Goal: Complete application form: Complete application form

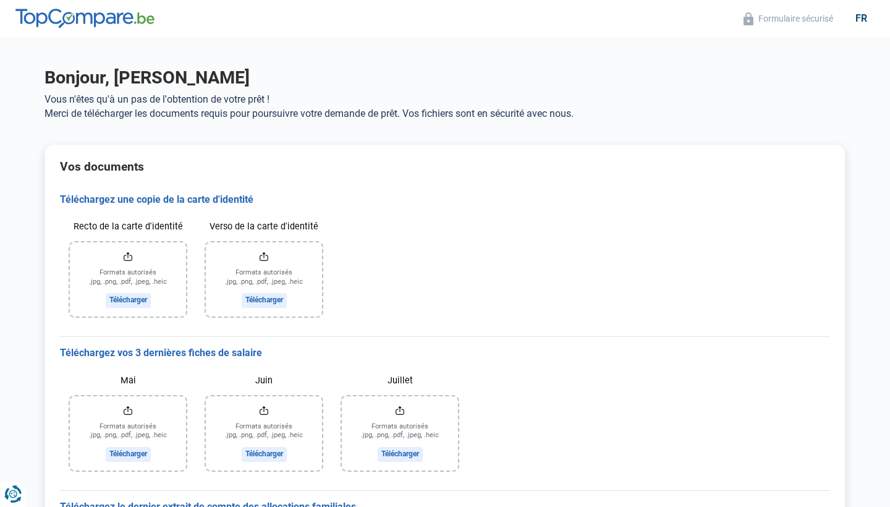
click at [121, 301] on input "Recto de la carte d'identité" at bounding box center [128, 279] width 116 height 74
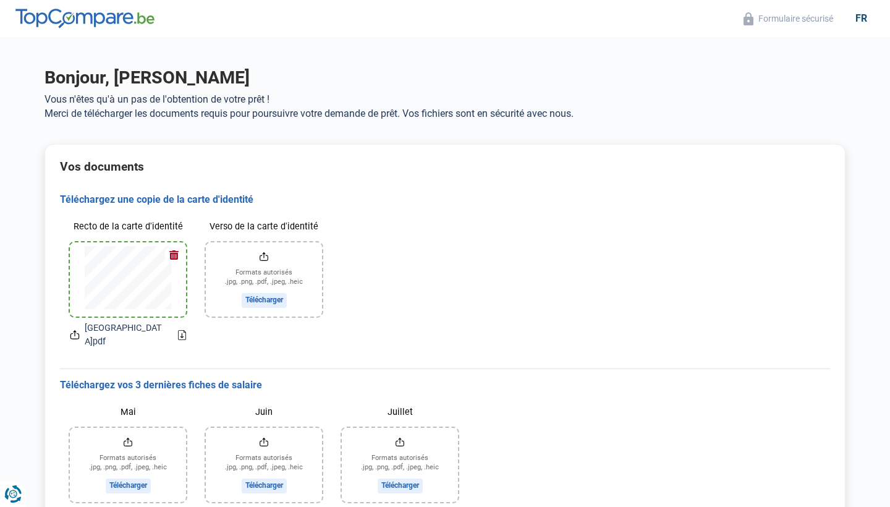
click at [266, 296] on input "Verso de la carte d'identité" at bounding box center [264, 279] width 116 height 74
type input "C:\fakepath\[GEOGRAPHIC_DATA]pdf"
click at [176, 252] on button "button" at bounding box center [173, 254] width 19 height 19
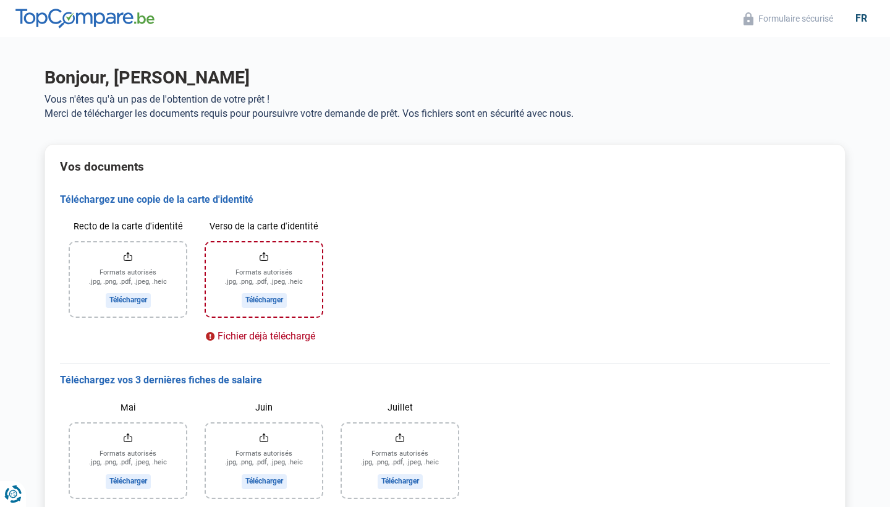
click at [127, 297] on input "Recto de la carte d'identité" at bounding box center [128, 279] width 116 height 74
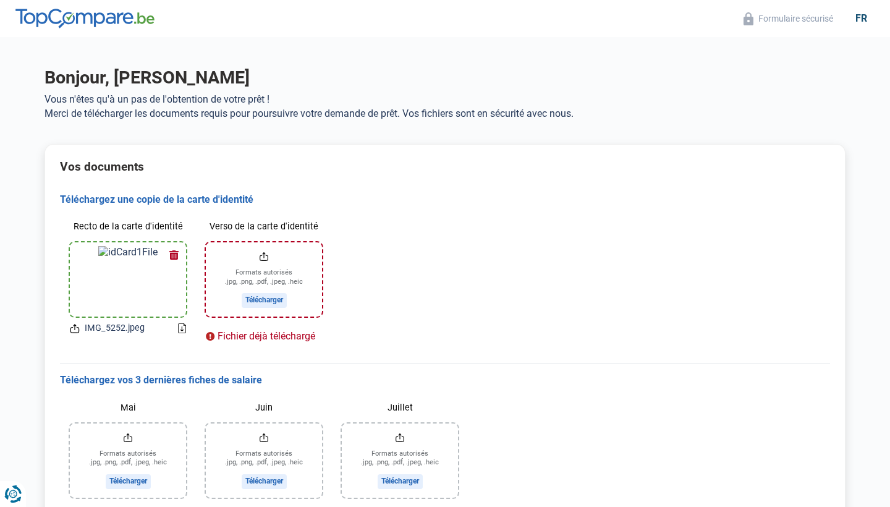
click at [256, 300] on input "Verso de la carte d'identité" at bounding box center [264, 279] width 116 height 74
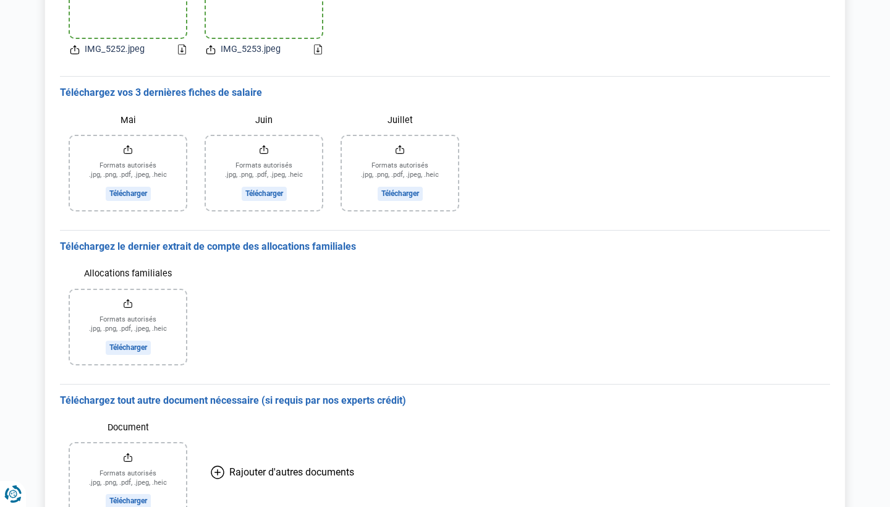
scroll to position [280, 0]
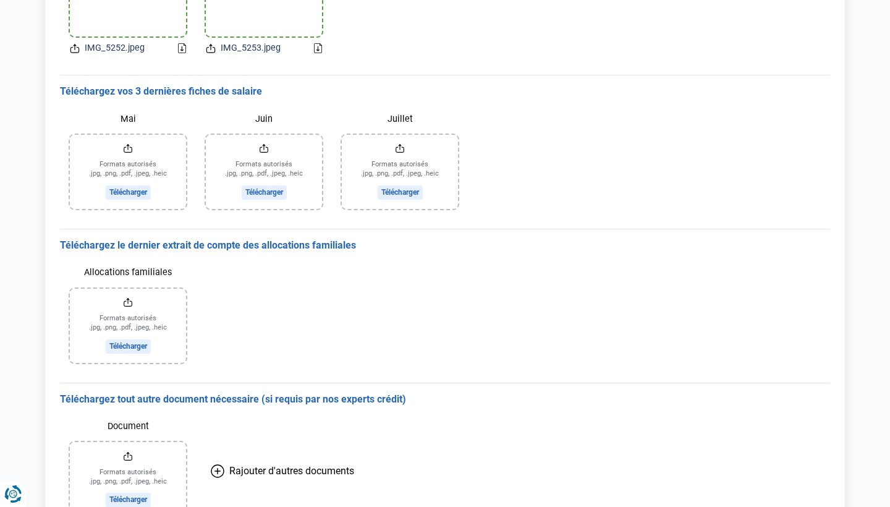
click at [121, 195] on input "Mai" at bounding box center [128, 172] width 116 height 74
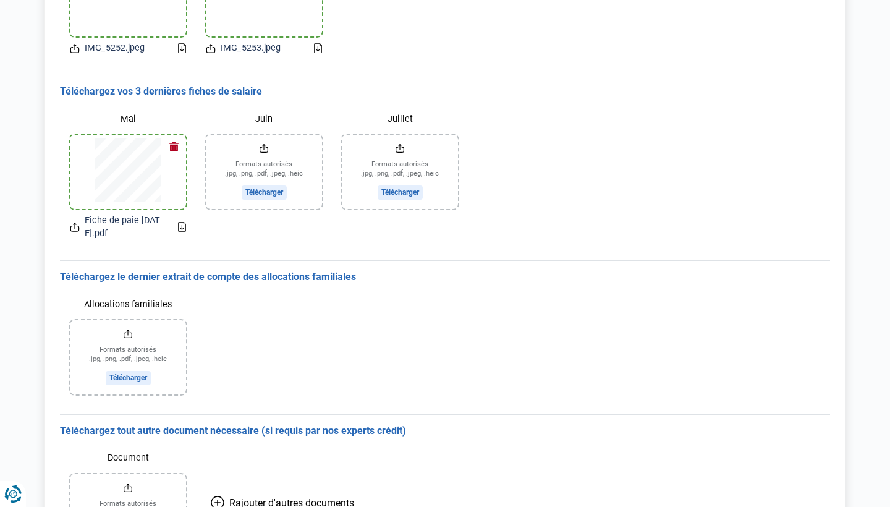
click at [266, 188] on input "Juin" at bounding box center [264, 172] width 116 height 74
click at [404, 188] on input "Juillet" at bounding box center [400, 172] width 116 height 74
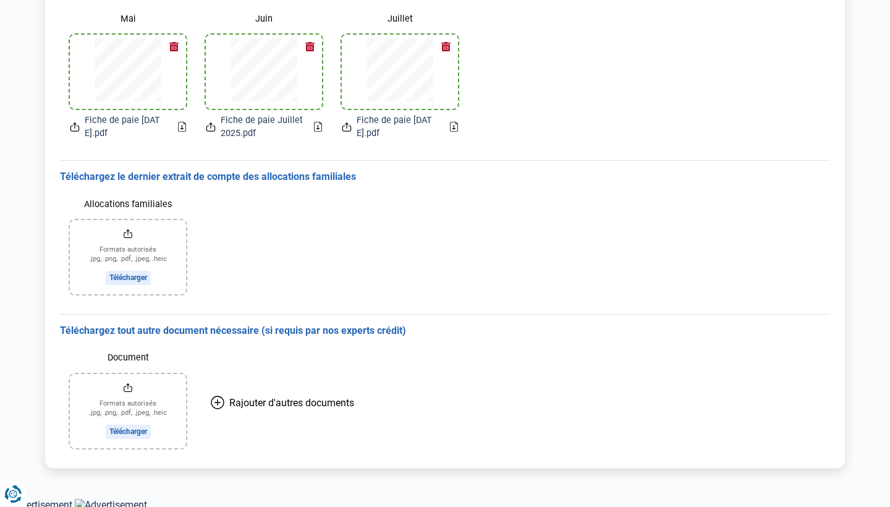
scroll to position [380, 0]
click at [141, 278] on input "Allocations familiales" at bounding box center [128, 258] width 116 height 74
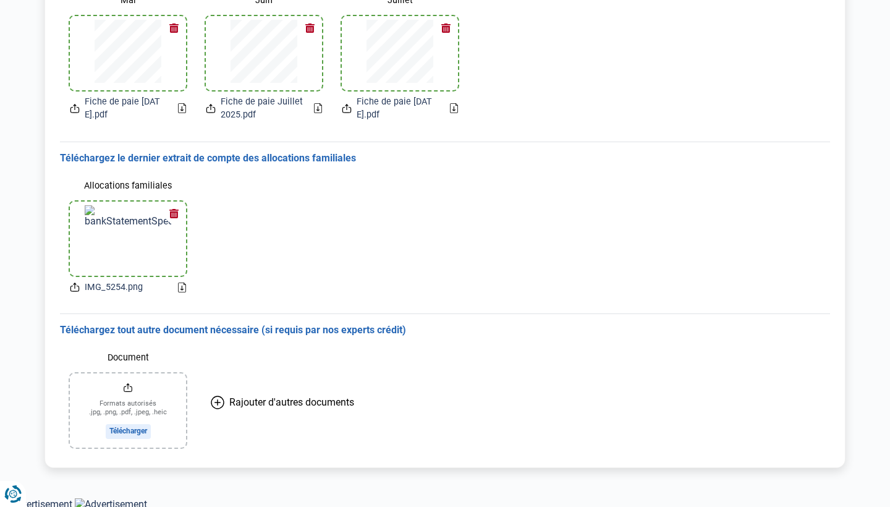
scroll to position [398, 0]
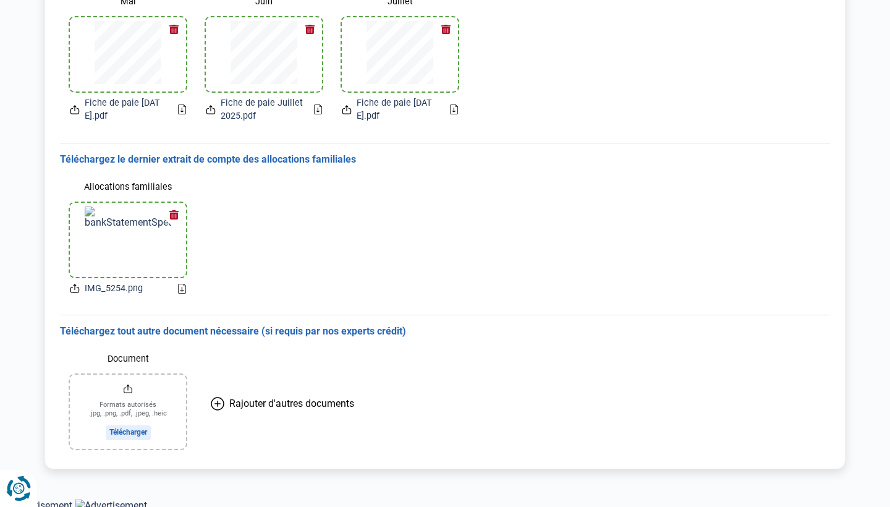
click at [15, 492] on icon "Renew consent" at bounding box center [19, 488] width 12 height 12
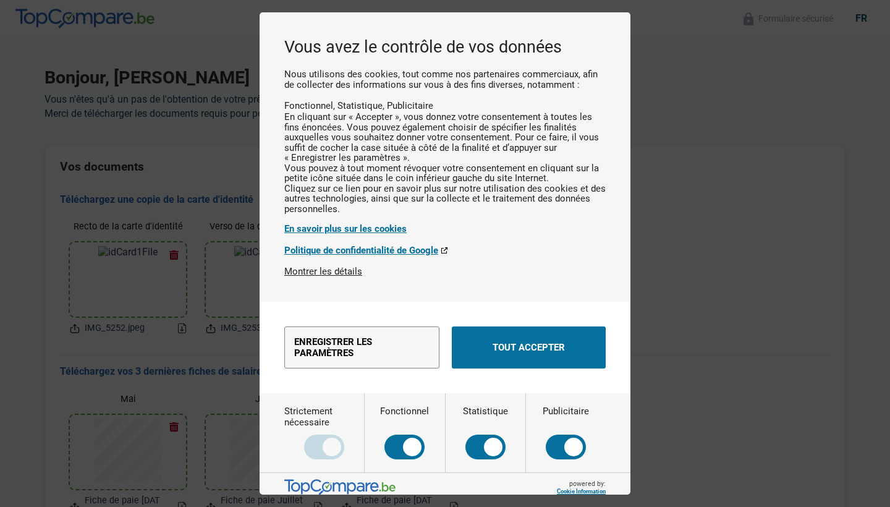
click at [676, 146] on div "Vous avez le contrôle de vos données Nous utilisons des cookies, tout comme nos…" at bounding box center [445, 253] width 890 height 507
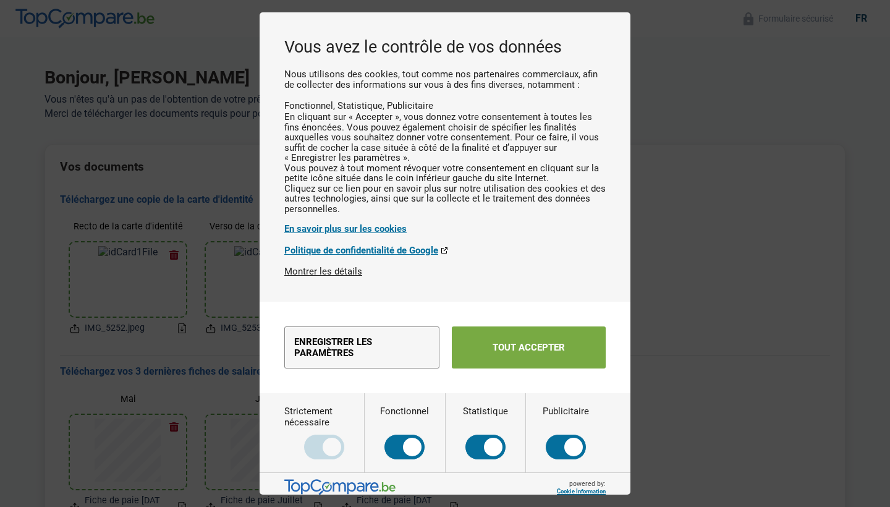
click at [500, 362] on button "Tout accepter" at bounding box center [529, 347] width 154 height 42
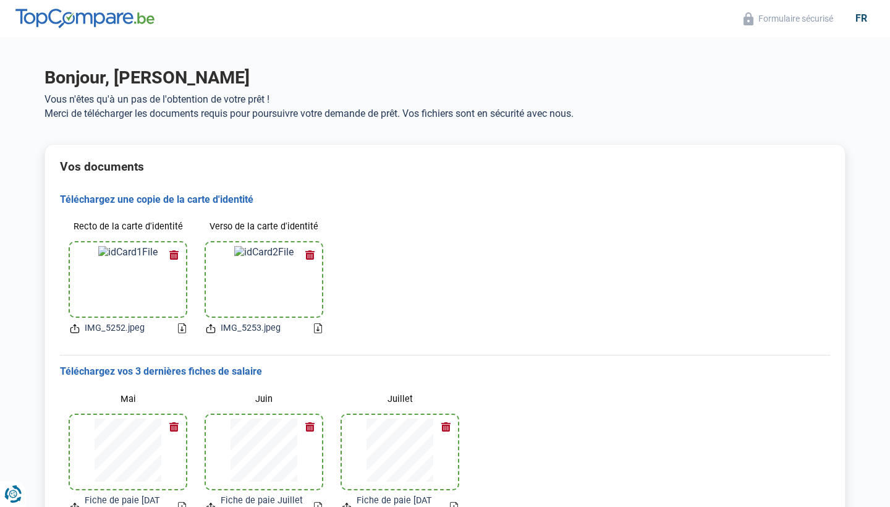
click at [197, 196] on h3 "Téléchargez une copie de la carte d'identité" at bounding box center [445, 200] width 770 height 13
click at [130, 200] on h3 "Téléchargez une copie de la carte d'identité" at bounding box center [445, 200] width 770 height 13
click at [175, 365] on h3 "Téléchargez vos 3 dernières fiches de salaire" at bounding box center [445, 371] width 770 height 13
click at [258, 373] on h3 "Téléchargez vos 3 dernières fiches de salaire" at bounding box center [445, 371] width 770 height 13
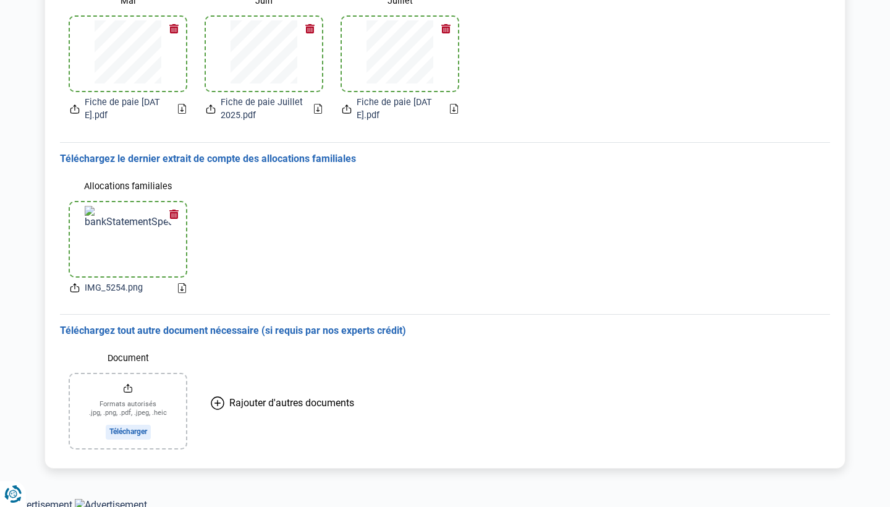
scroll to position [398, 0]
click at [274, 158] on h3 "Téléchargez le dernier extrait de compte des allocations familiales" at bounding box center [445, 159] width 770 height 13
click at [383, 329] on h3 "Téléchargez tout autre document nécessaire (si requis par nos experts crédit)" at bounding box center [445, 331] width 770 height 13
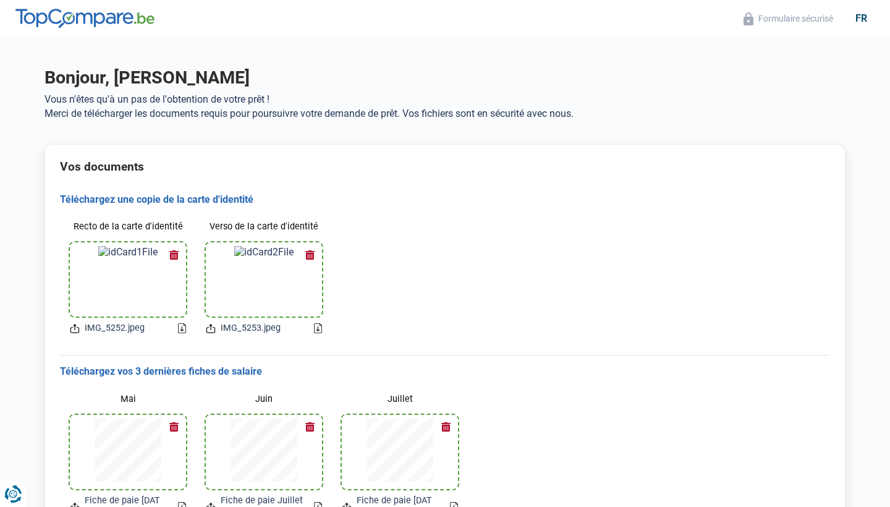
scroll to position [0, 0]
